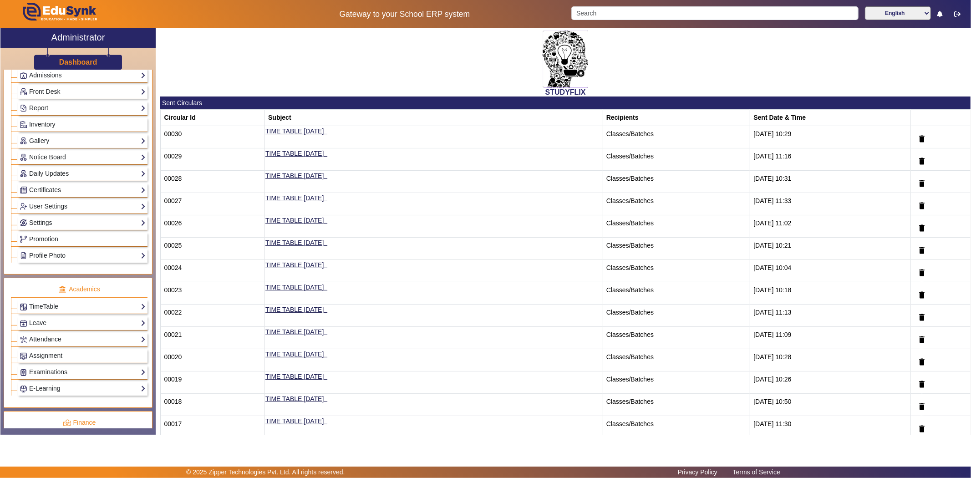
scroll to position [98, 0]
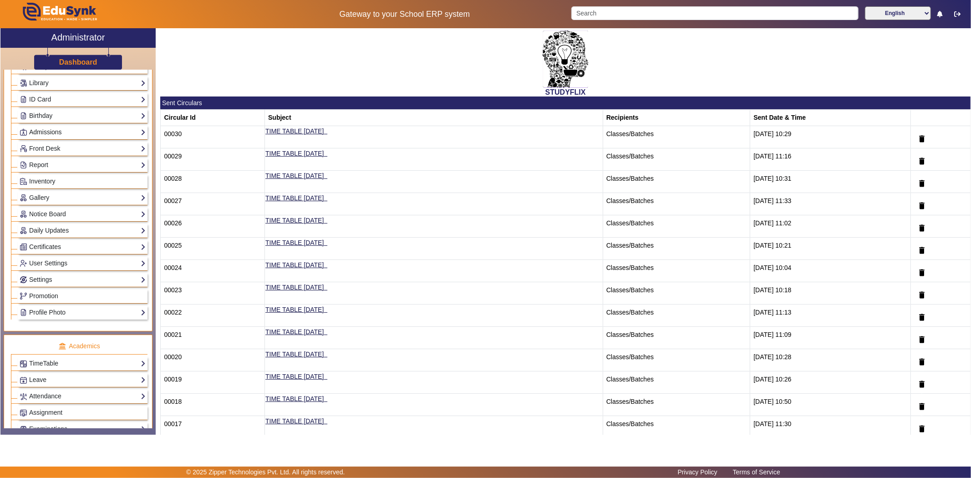
click at [115, 127] on link "Admissions" at bounding box center [83, 132] width 126 height 10
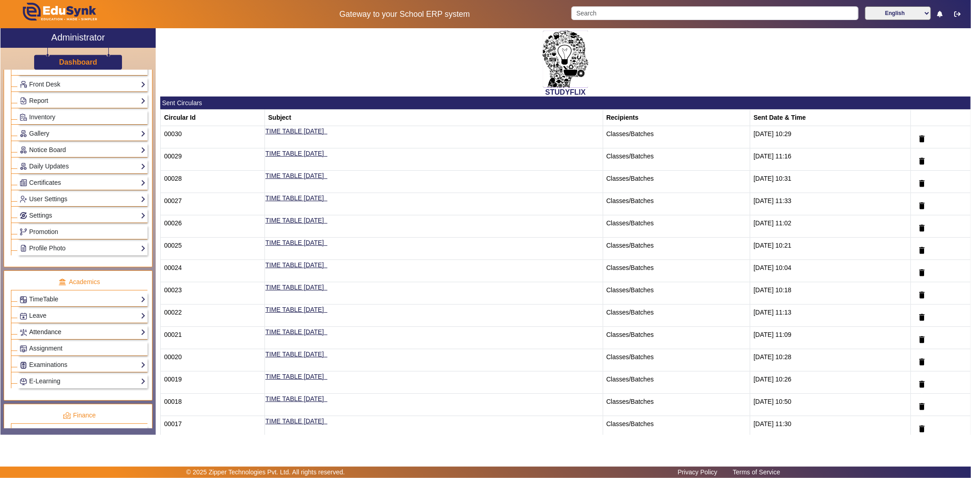
click at [111, 336] on link "Attendance" at bounding box center [83, 332] width 126 height 10
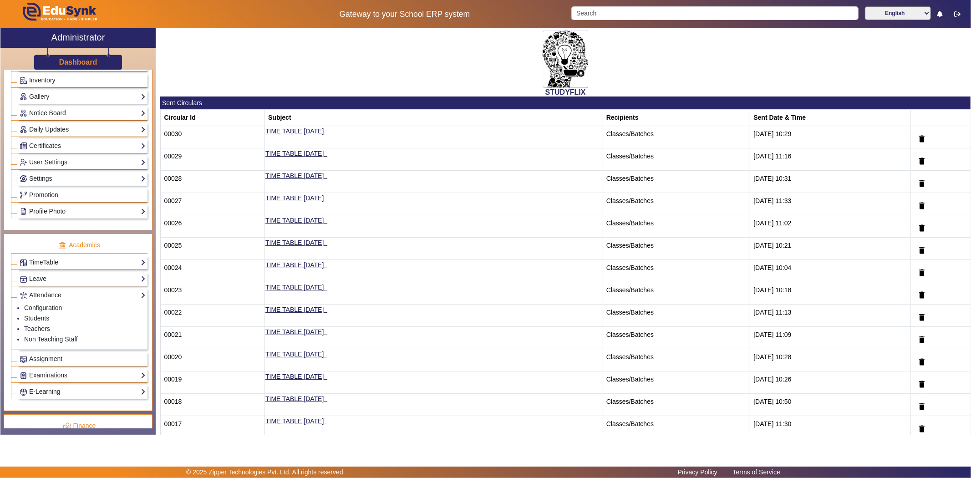
click at [96, 371] on div "Examinations Overview Configuration Exam Structure Class/Batch Structure Schedu…" at bounding box center [83, 375] width 130 height 14
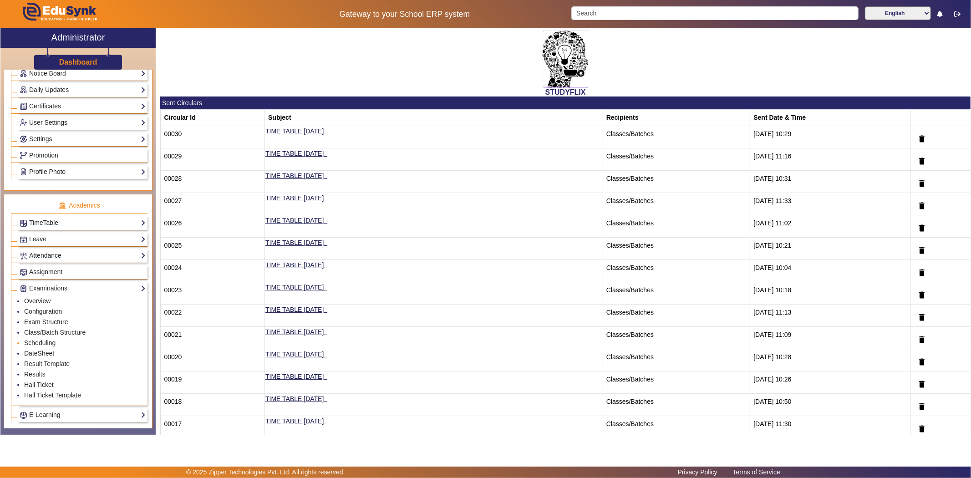
scroll to position [301, 0]
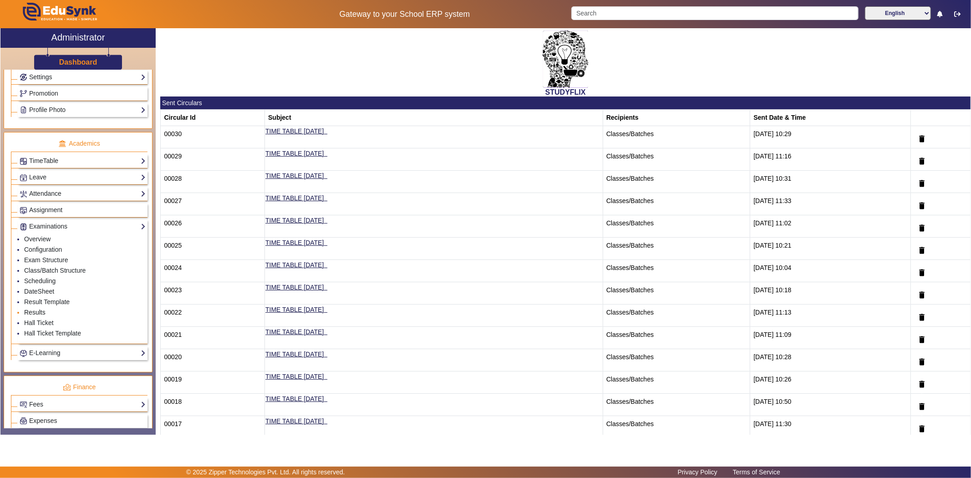
click at [36, 312] on link "Results" at bounding box center [34, 312] width 21 height 7
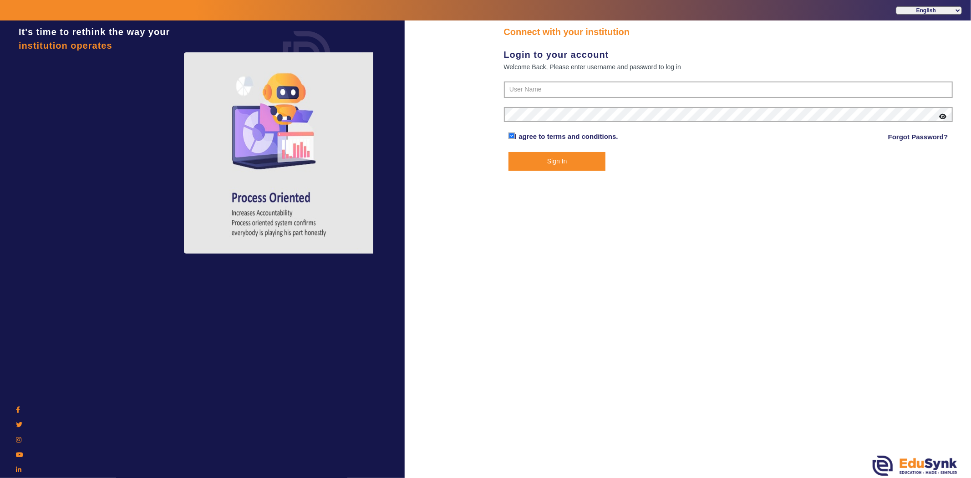
type input "6354922771"
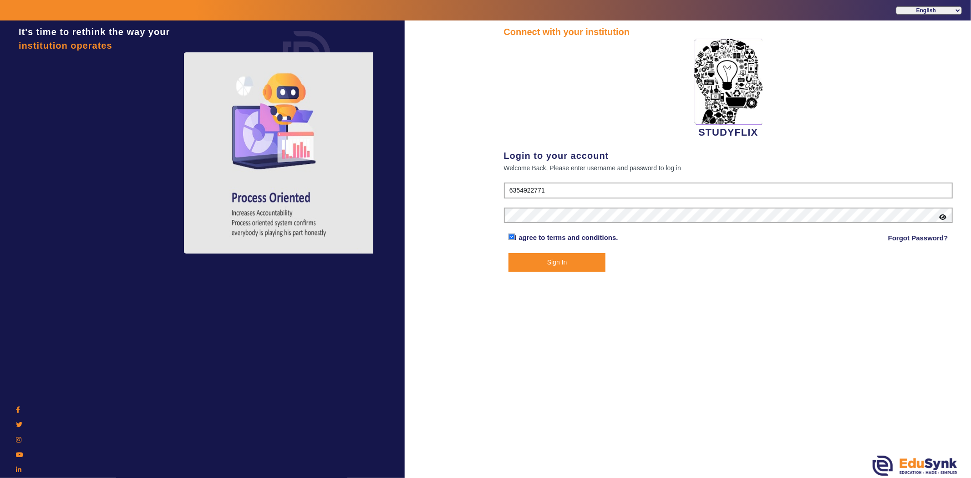
click at [586, 265] on button "Sign In" at bounding box center [557, 262] width 97 height 19
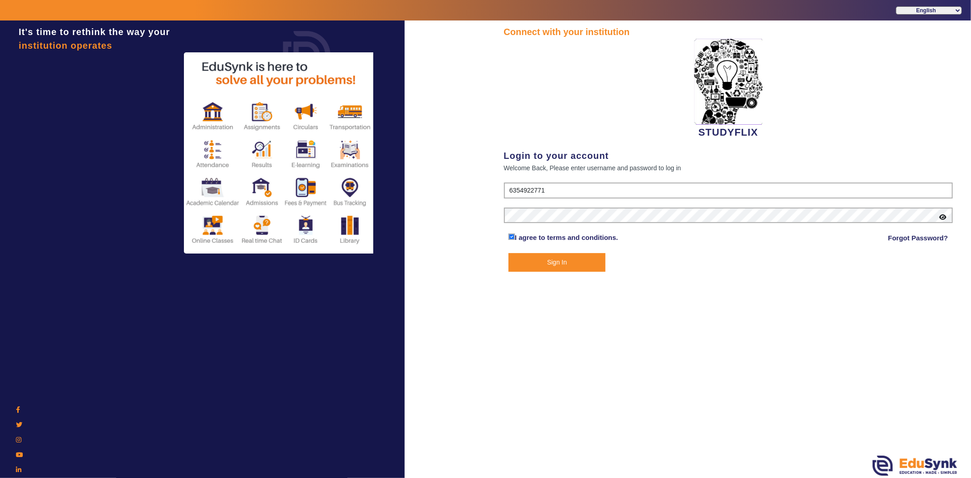
click at [551, 262] on button "Sign In" at bounding box center [557, 262] width 97 height 19
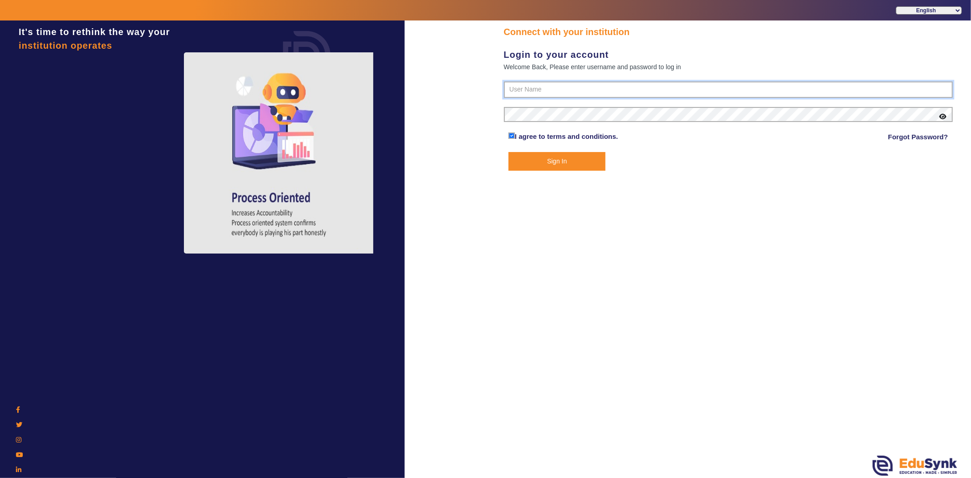
type input "6354922771"
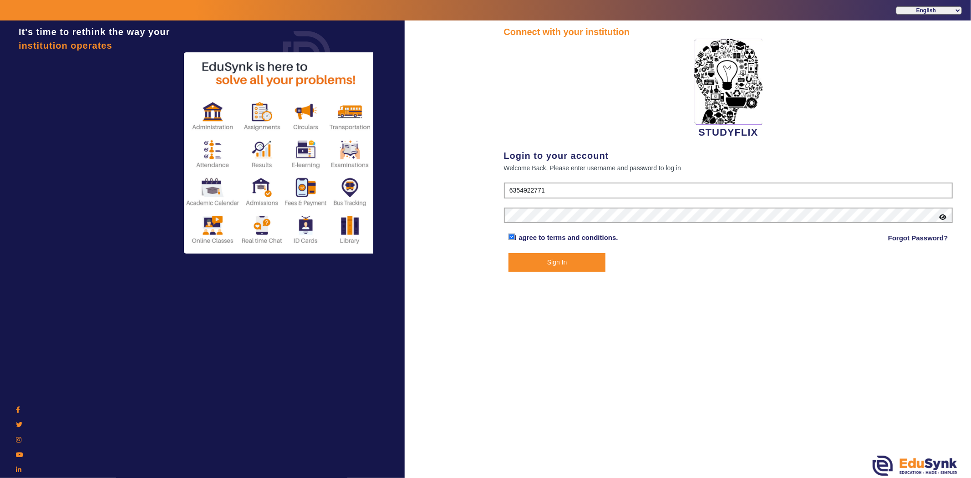
click at [562, 255] on button "Sign In" at bounding box center [557, 262] width 97 height 19
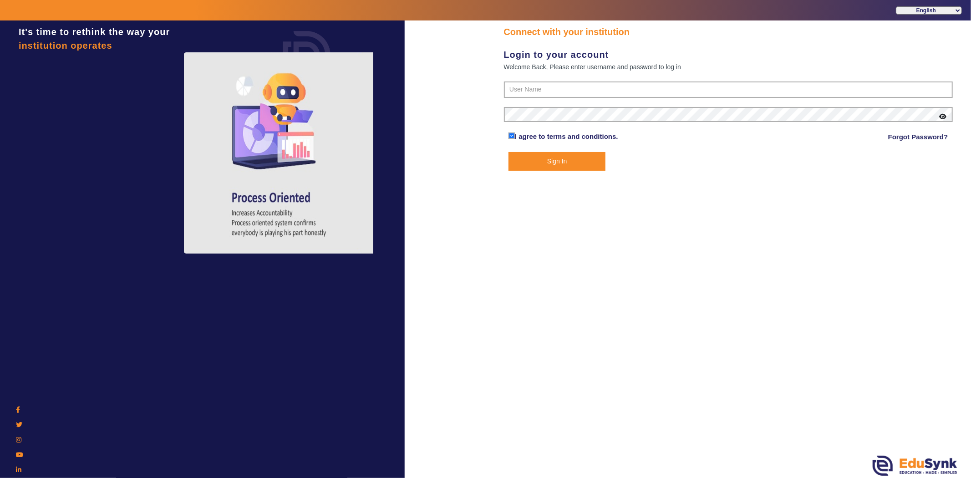
type input "6354922771"
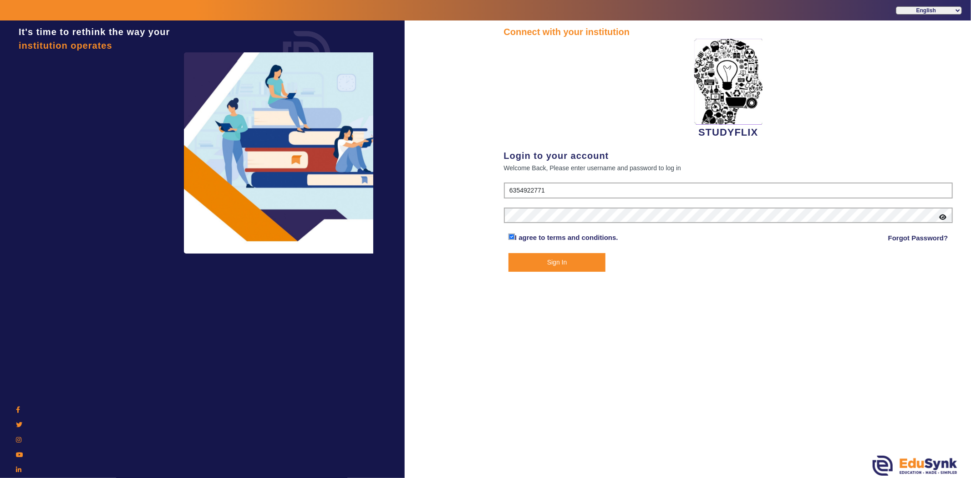
click at [561, 258] on button "Sign In" at bounding box center [557, 262] width 97 height 19
